Goal: Entertainment & Leisure: Consume media (video, audio)

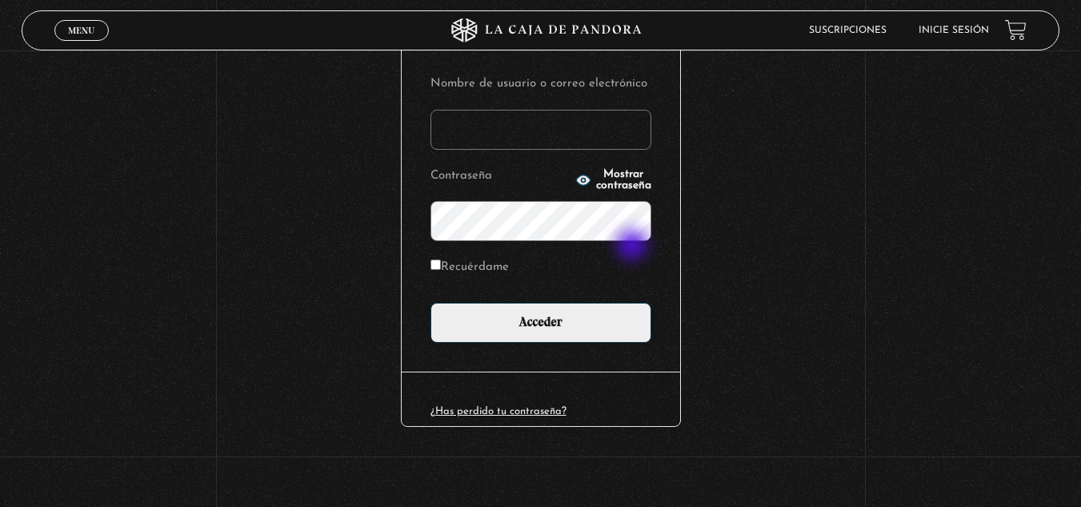
scroll to position [195, 0]
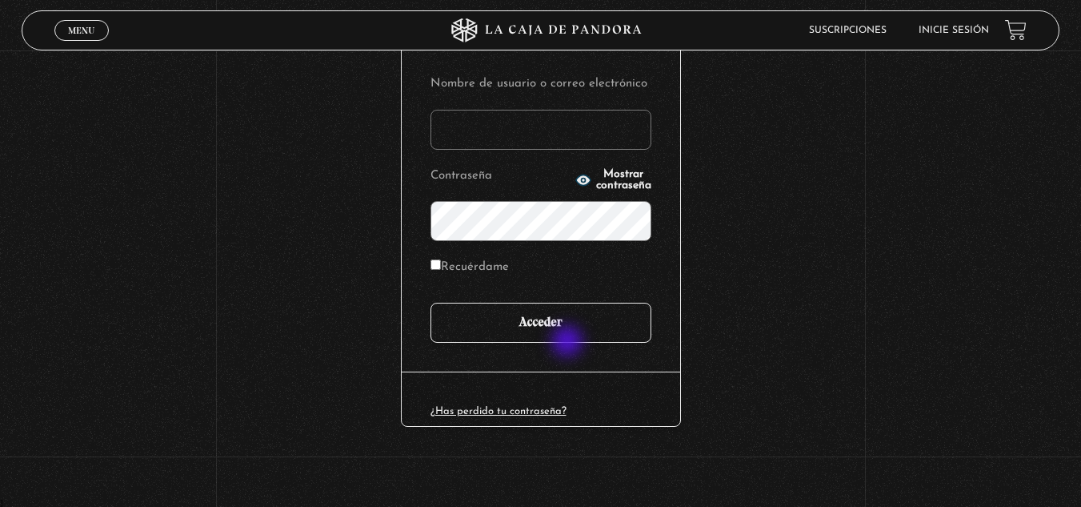
type input "k.alvaradosancho@gmail.com"
click at [569, 328] on input "Acceder" at bounding box center [541, 323] width 221 height 40
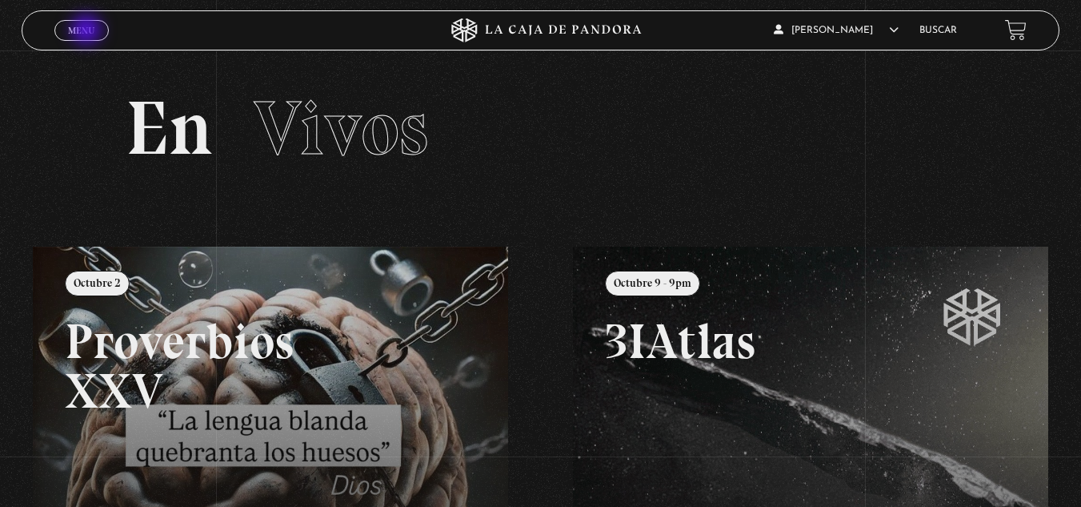
click at [88, 30] on span "Menu" at bounding box center [81, 31] width 26 height 10
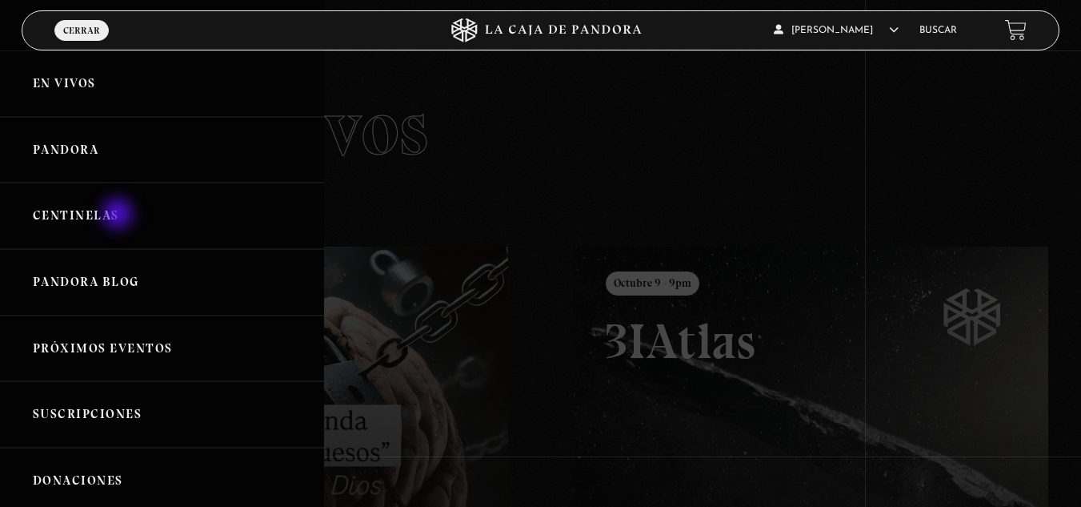
click at [119, 215] on link "Centinelas" at bounding box center [162, 215] width 324 height 66
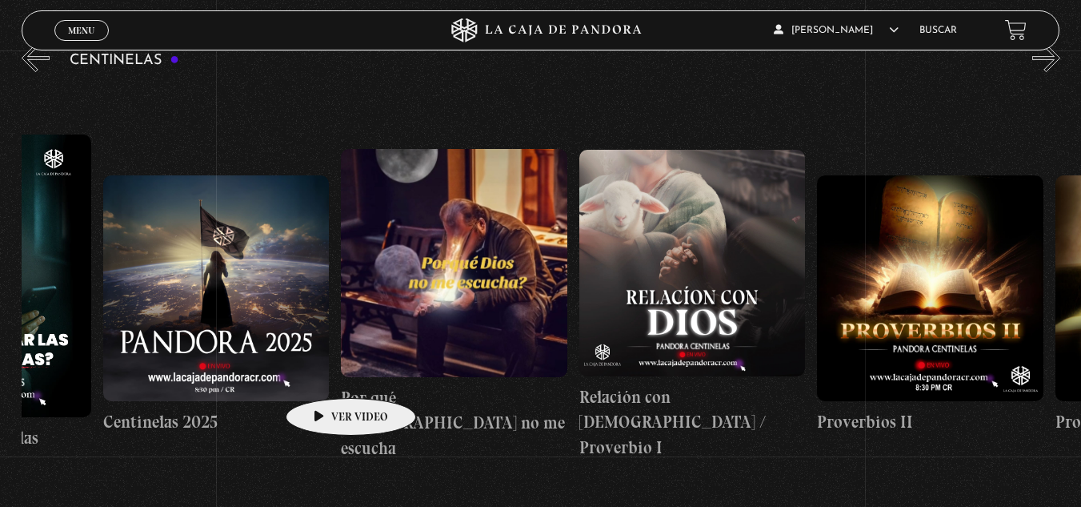
scroll to position [0, 158]
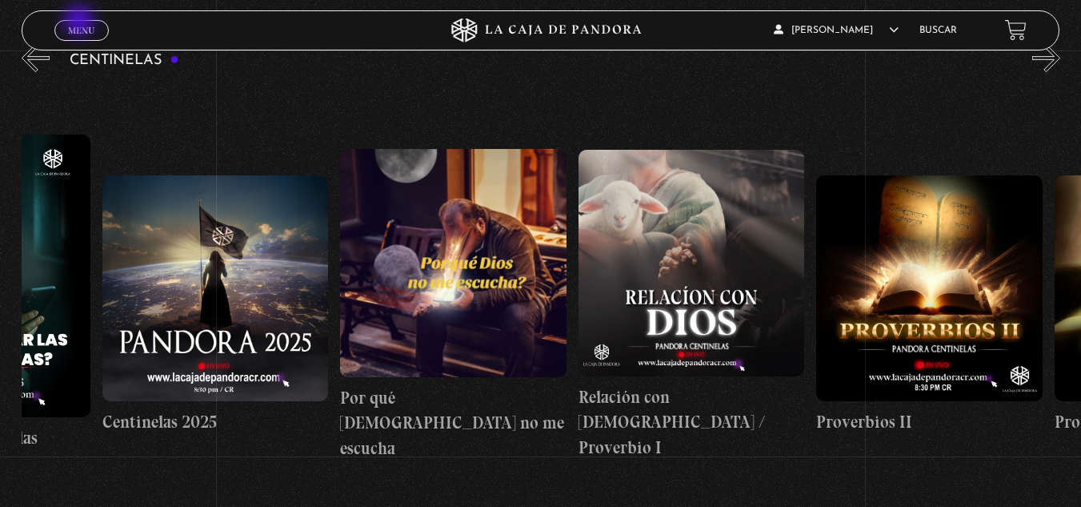
click at [81, 27] on span "Menu" at bounding box center [81, 31] width 26 height 10
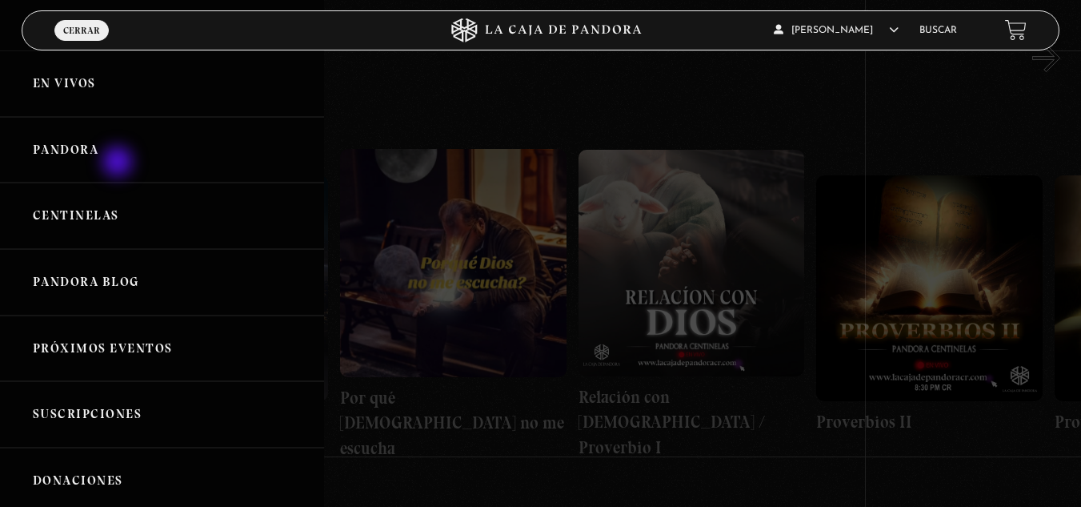
click at [116, 157] on link "Pandora" at bounding box center [162, 150] width 324 height 66
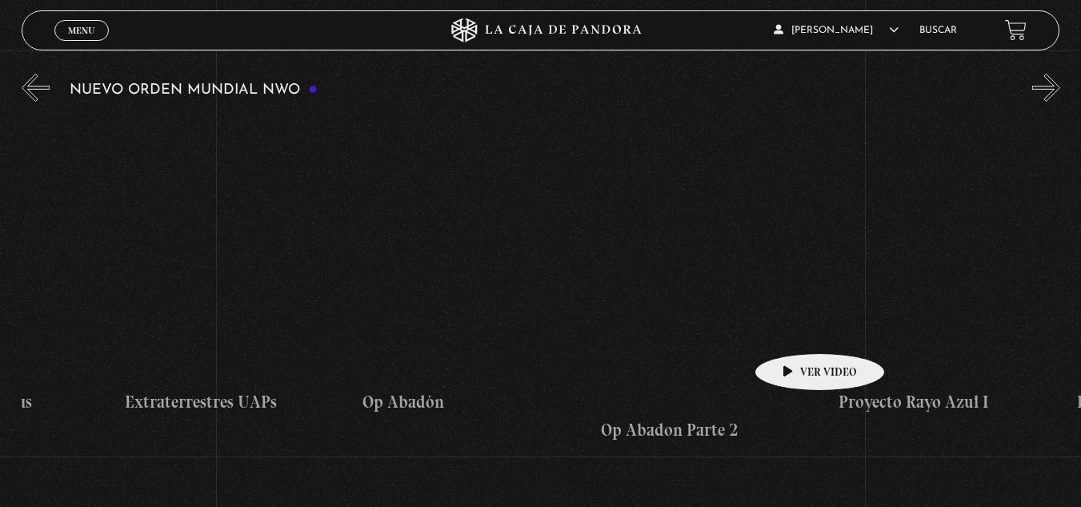
scroll to position [0, 6135]
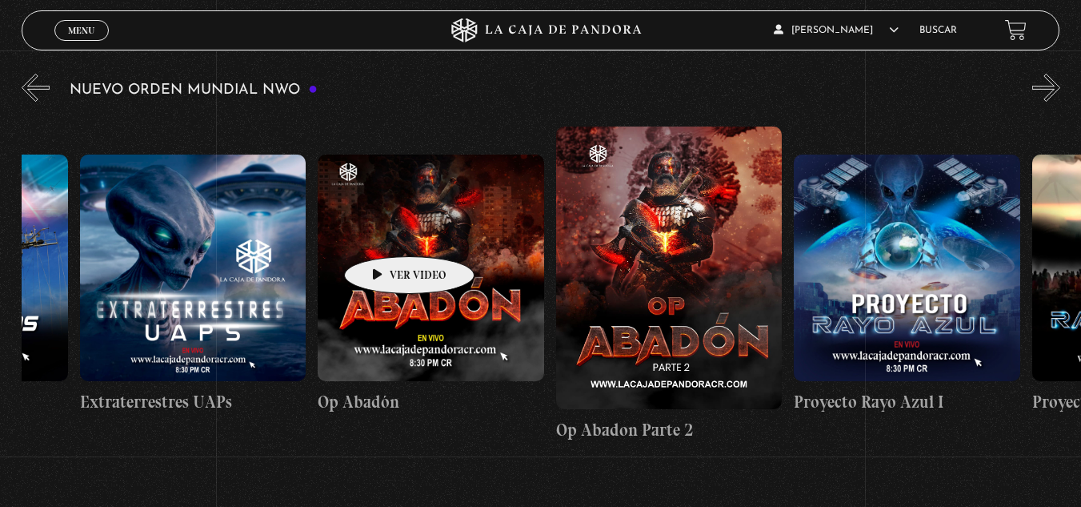
click at [384, 232] on figure at bounding box center [431, 267] width 227 height 227
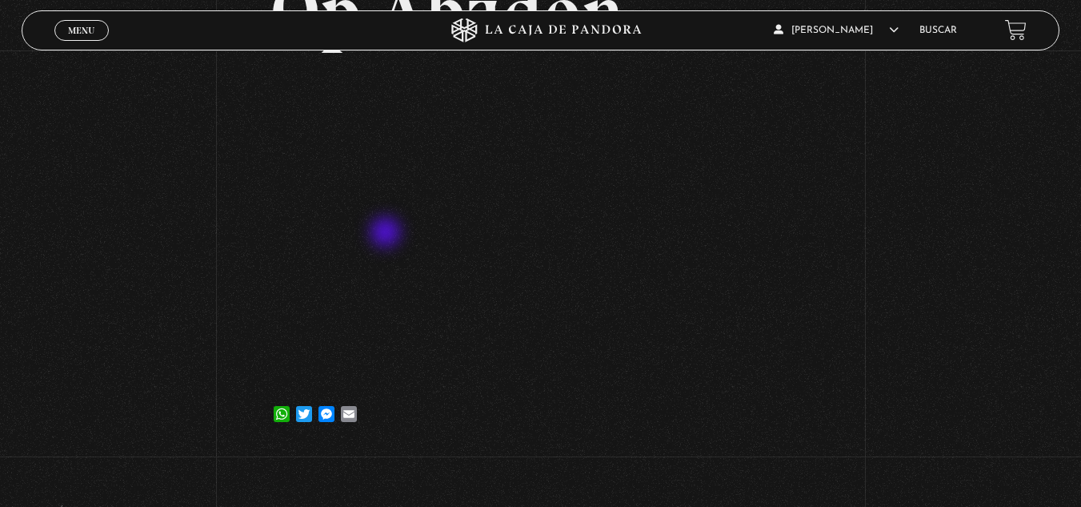
scroll to position [158, 0]
click at [80, 38] on link "Menu Cerrar" at bounding box center [81, 30] width 54 height 21
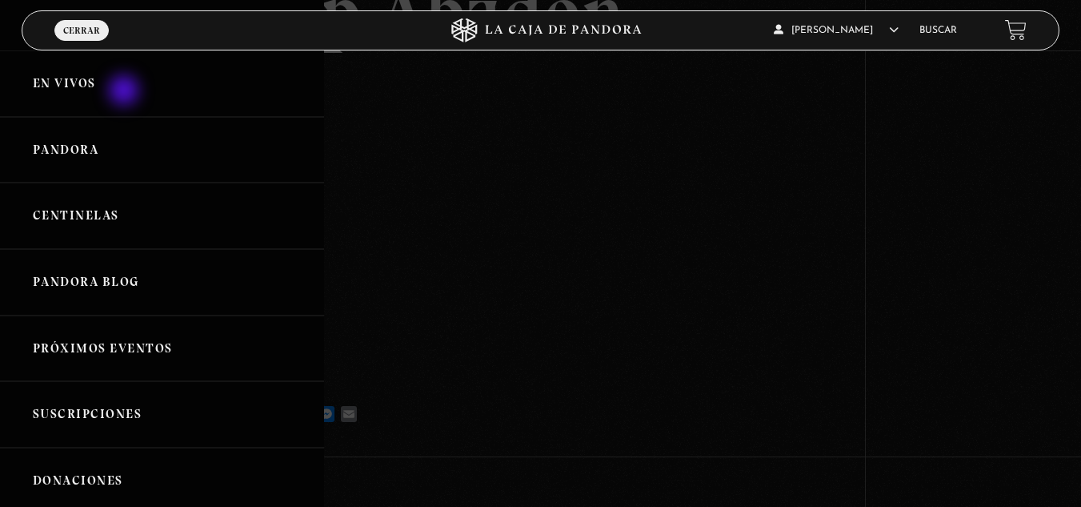
click at [126, 92] on link "En vivos" at bounding box center [162, 83] width 324 height 66
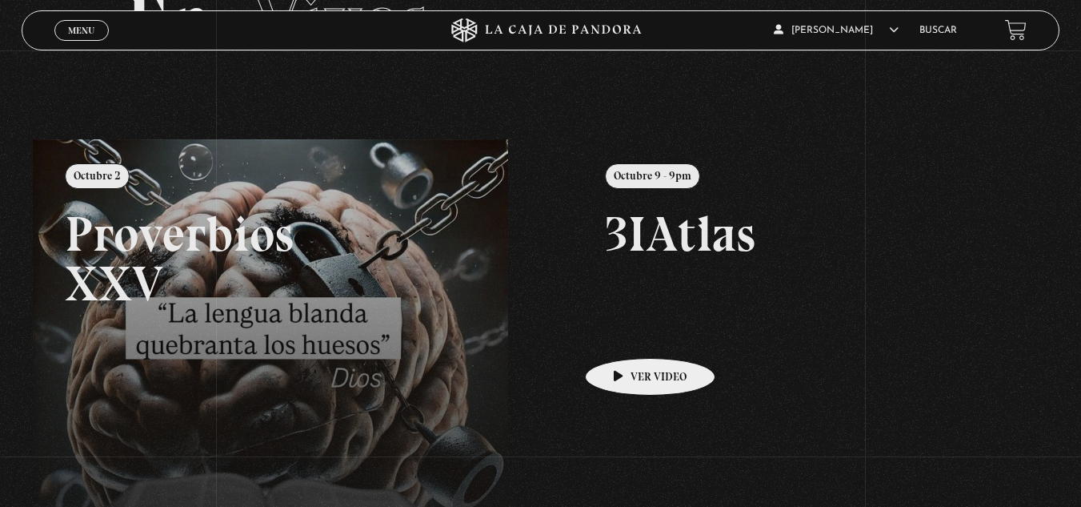
scroll to position [113, 0]
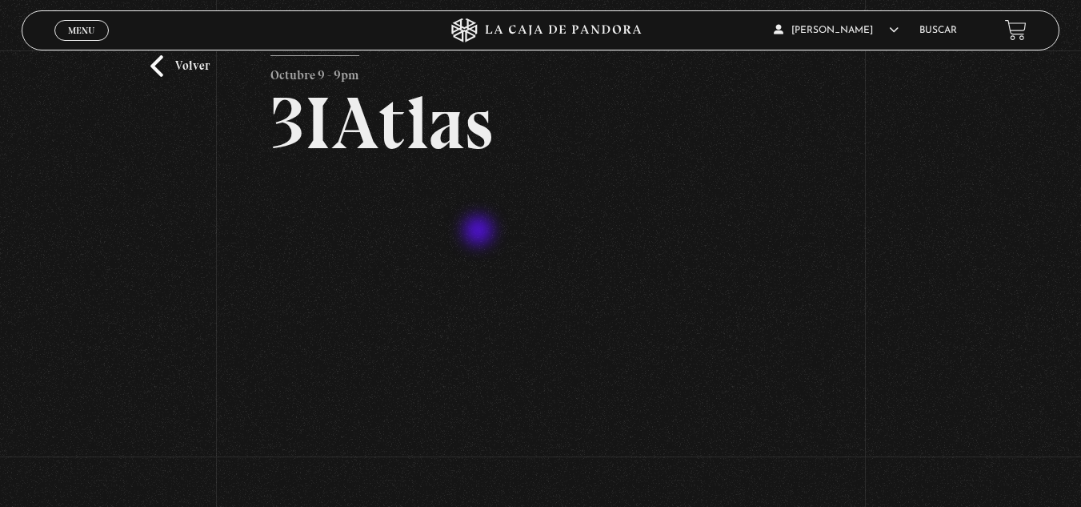
scroll to position [47, 0]
click at [848, 276] on div "Volver Octubre 9 - 9pm 3IAtlas" at bounding box center [540, 260] width 1081 height 515
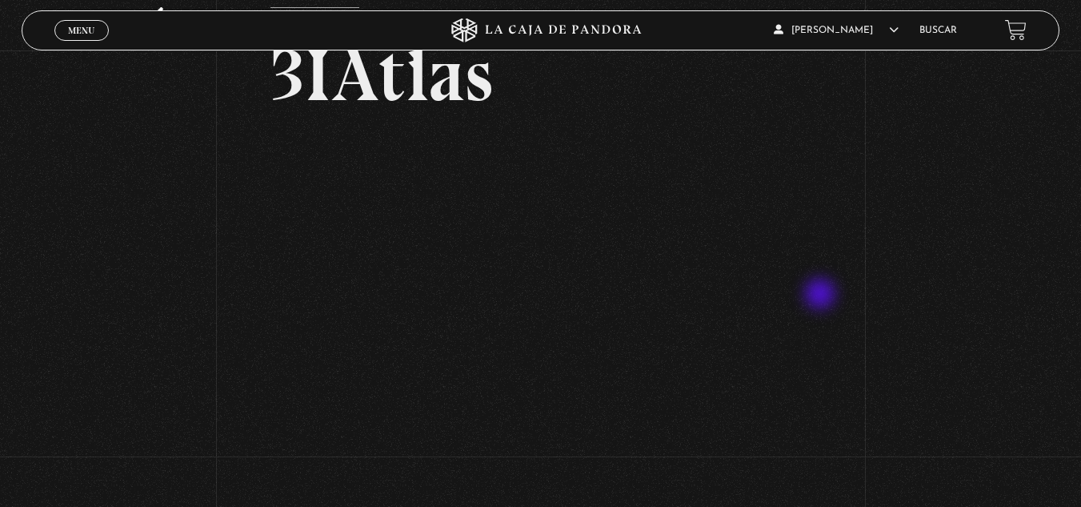
scroll to position [93, 0]
click at [912, 283] on div "Volver Octubre 9 - 9pm 3IAtlas" at bounding box center [540, 215] width 1081 height 515
